Goal: Task Accomplishment & Management: Use online tool/utility

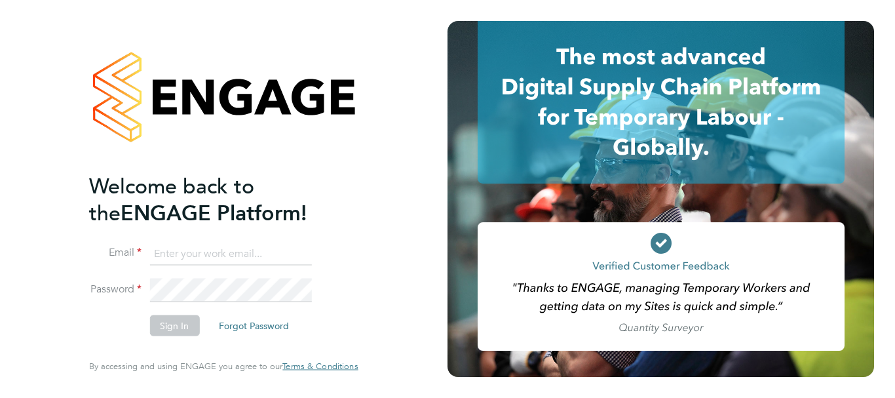
type input "jenette.stanley@uk.g4s.com"
click at [177, 328] on button "Sign In" at bounding box center [174, 325] width 50 height 21
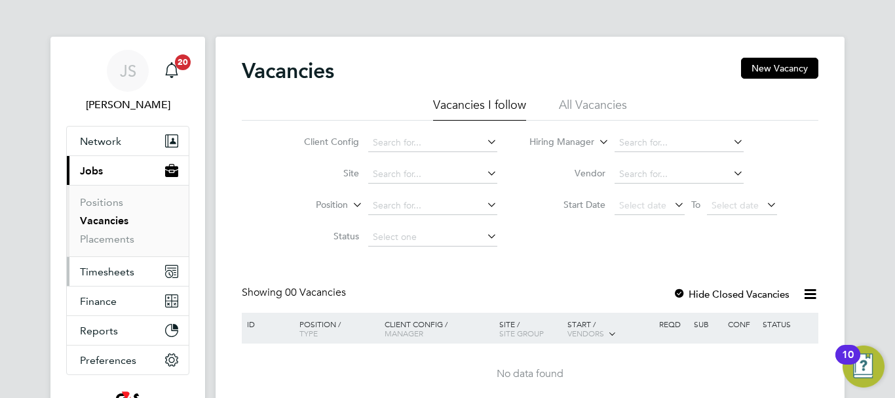
click at [117, 271] on span "Timesheets" at bounding box center [107, 271] width 54 height 12
click at [104, 266] on span "Timesheets" at bounding box center [107, 271] width 54 height 12
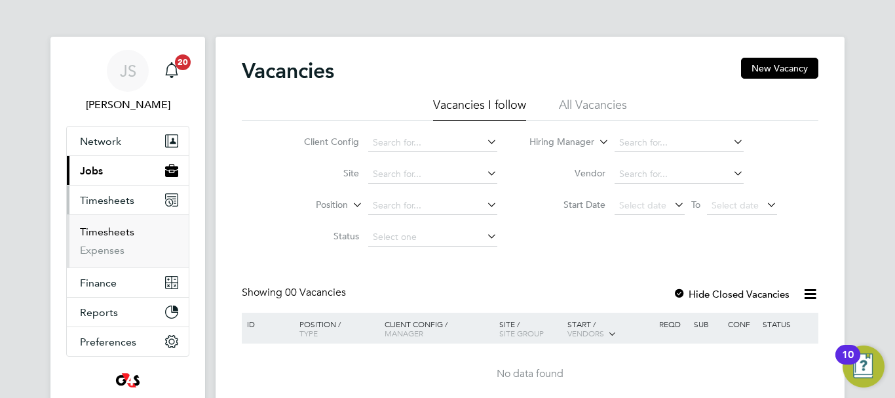
click at [98, 235] on link "Timesheets" at bounding box center [107, 231] width 54 height 12
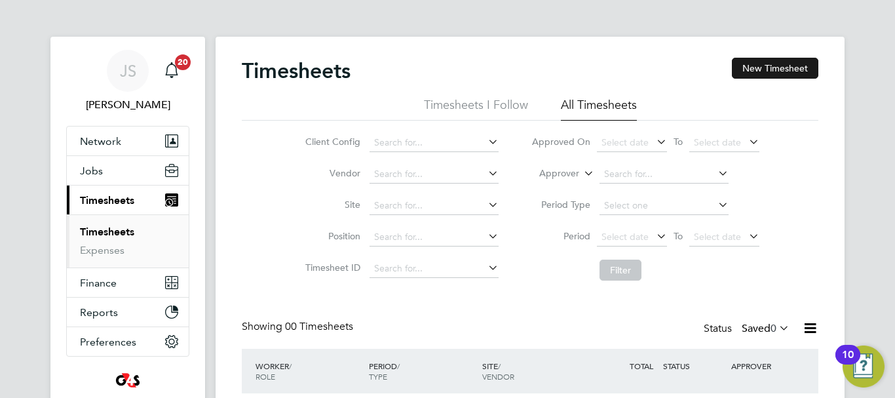
click at [783, 67] on button "New Timesheet" at bounding box center [775, 68] width 86 height 21
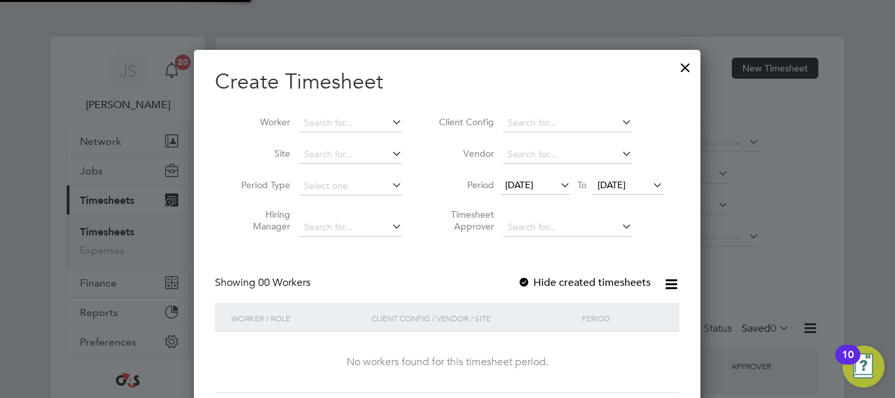
scroll to position [369, 507]
click at [533, 183] on span "[DATE]" at bounding box center [519, 185] width 28 height 12
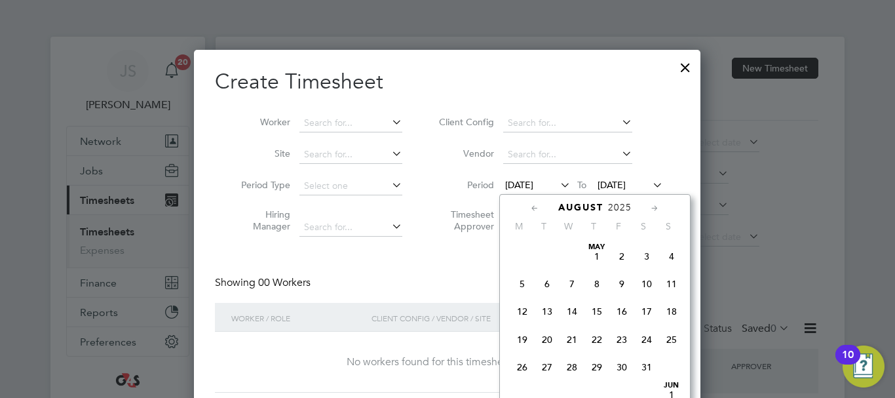
scroll to position [482, 0]
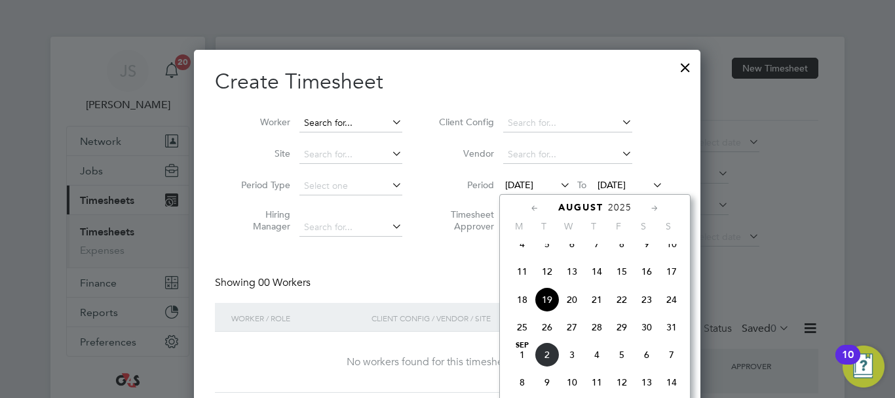
click at [343, 124] on input at bounding box center [350, 123] width 103 height 18
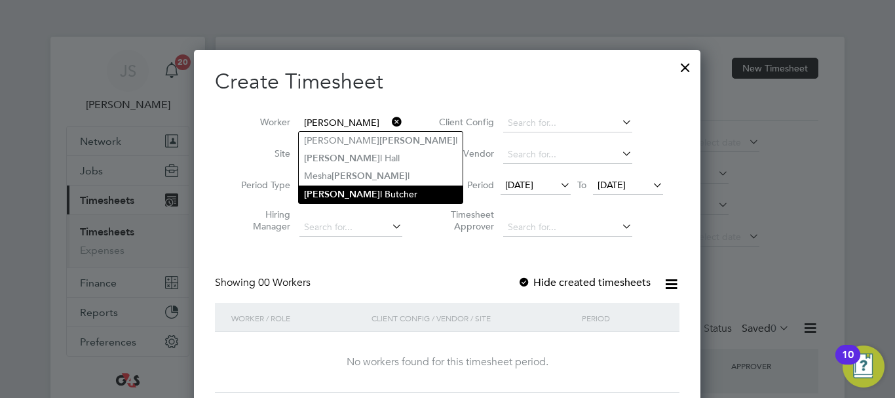
click at [339, 192] on li "[PERSON_NAME]" at bounding box center [381, 194] width 164 height 18
type input "[PERSON_NAME]"
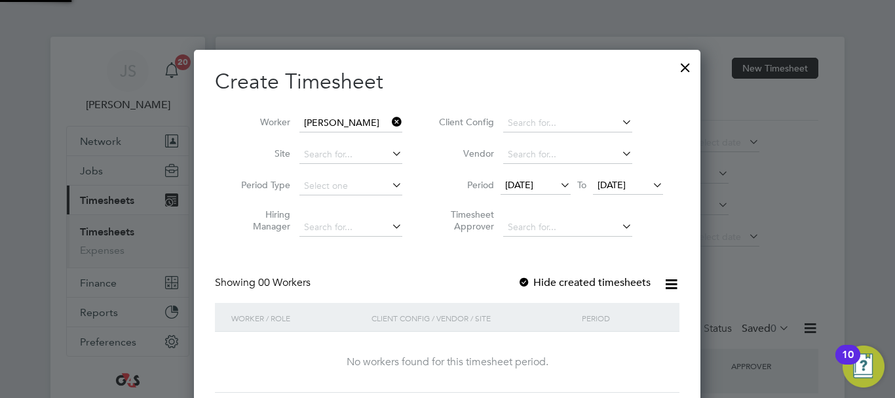
scroll to position [7, 7]
click at [550, 284] on label "Hide created timesheets" at bounding box center [584, 282] width 133 height 13
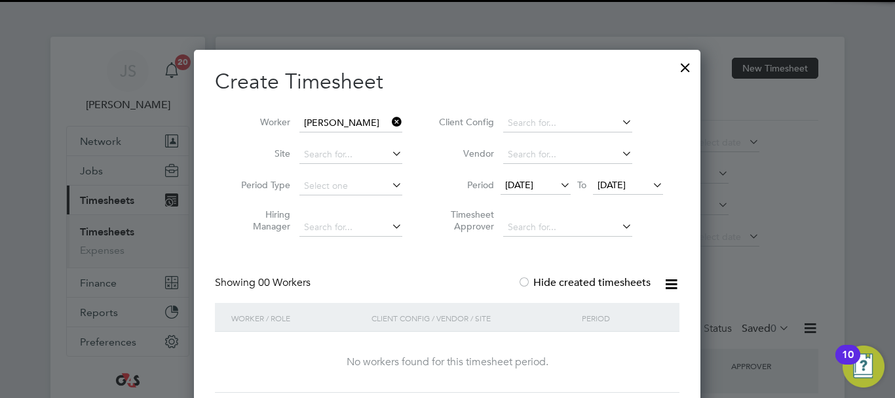
click at [550, 284] on label "Hide created timesheets" at bounding box center [584, 282] width 133 height 13
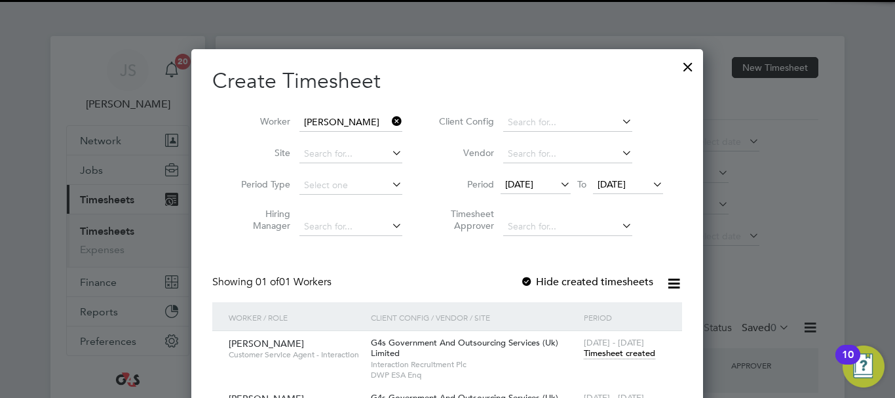
scroll to position [104, 0]
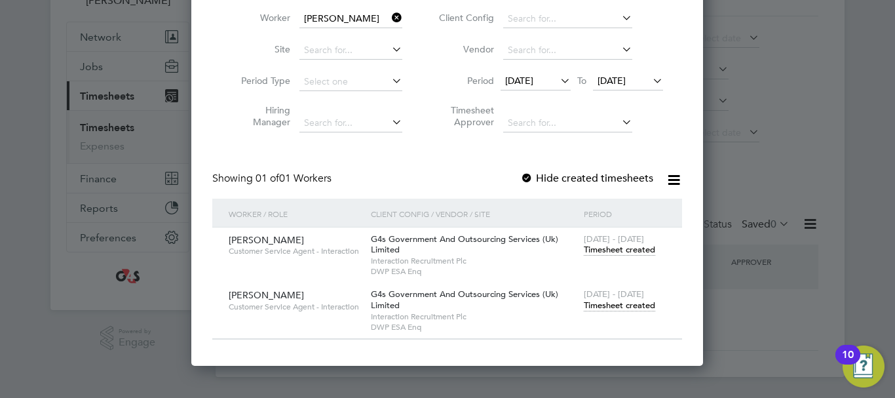
click at [624, 305] on span "Timesheet created" at bounding box center [619, 305] width 71 height 12
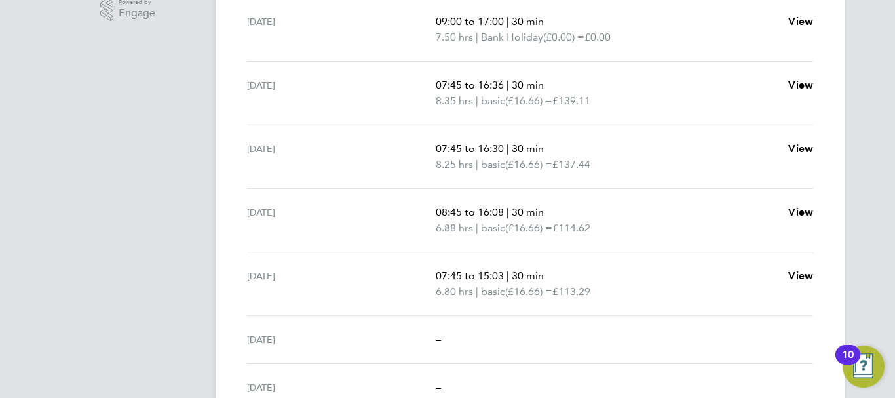
scroll to position [328, 0]
